Goal: Information Seeking & Learning: Learn about a topic

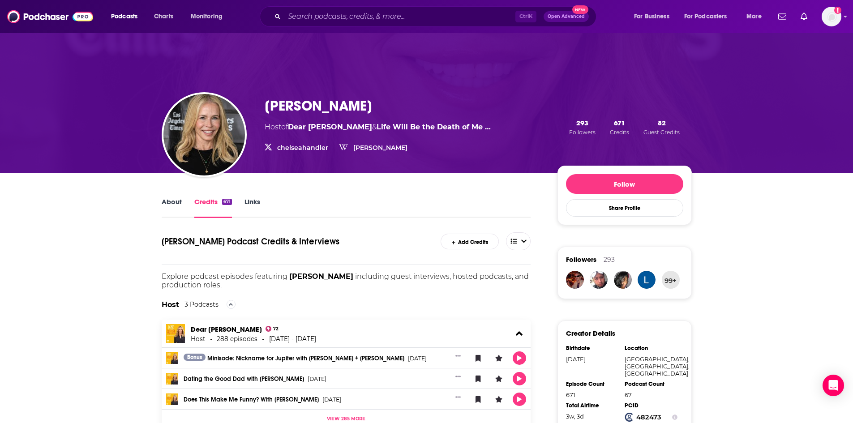
drag, startPoint x: 173, startPoint y: 203, endPoint x: 184, endPoint y: 209, distance: 12.4
click at [173, 203] on link "About" at bounding box center [172, 208] width 20 height 21
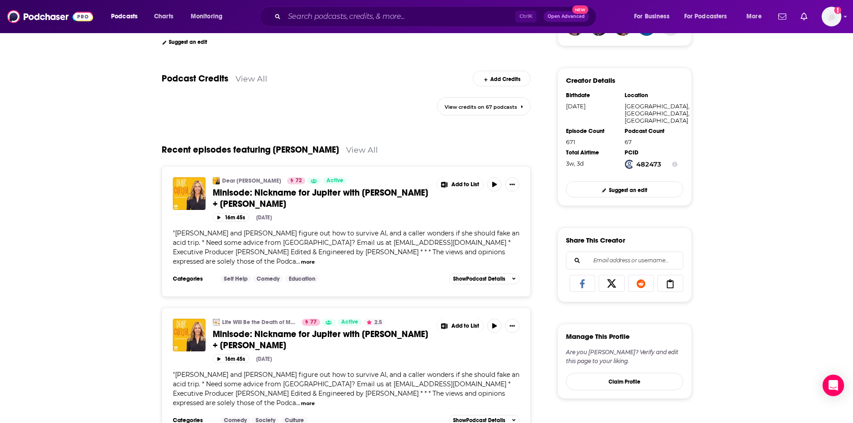
scroll to position [269, 0]
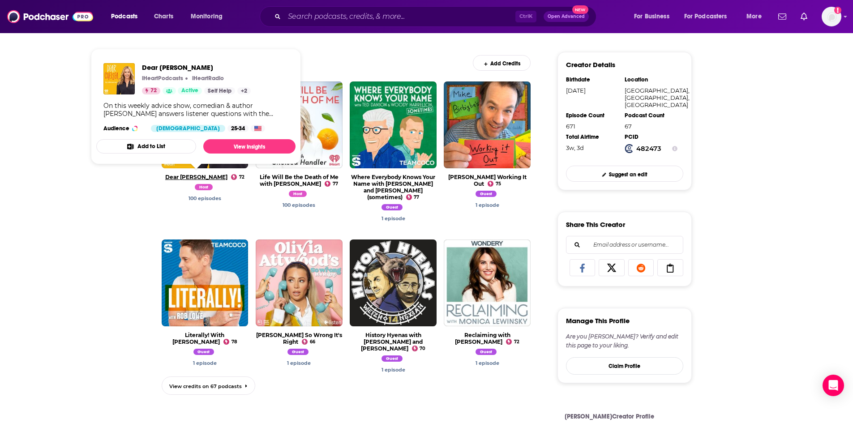
click at [185, 176] on link "Dear [PERSON_NAME]" at bounding box center [196, 177] width 62 height 7
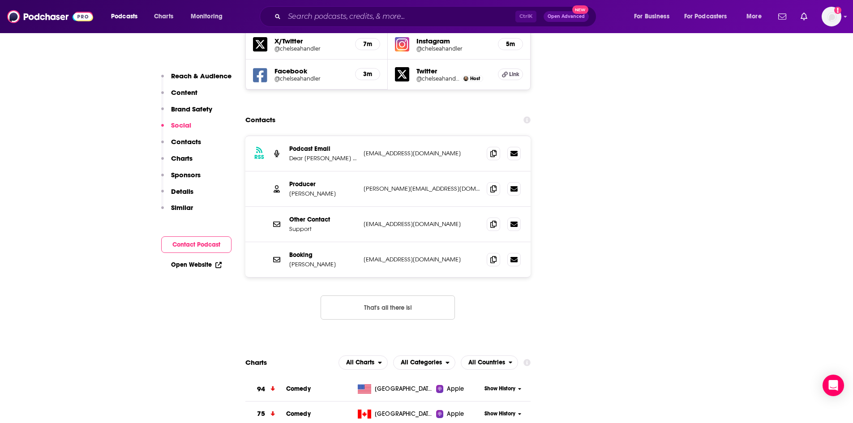
scroll to position [1030, 0]
